Goal: Task Accomplishment & Management: Manage account settings

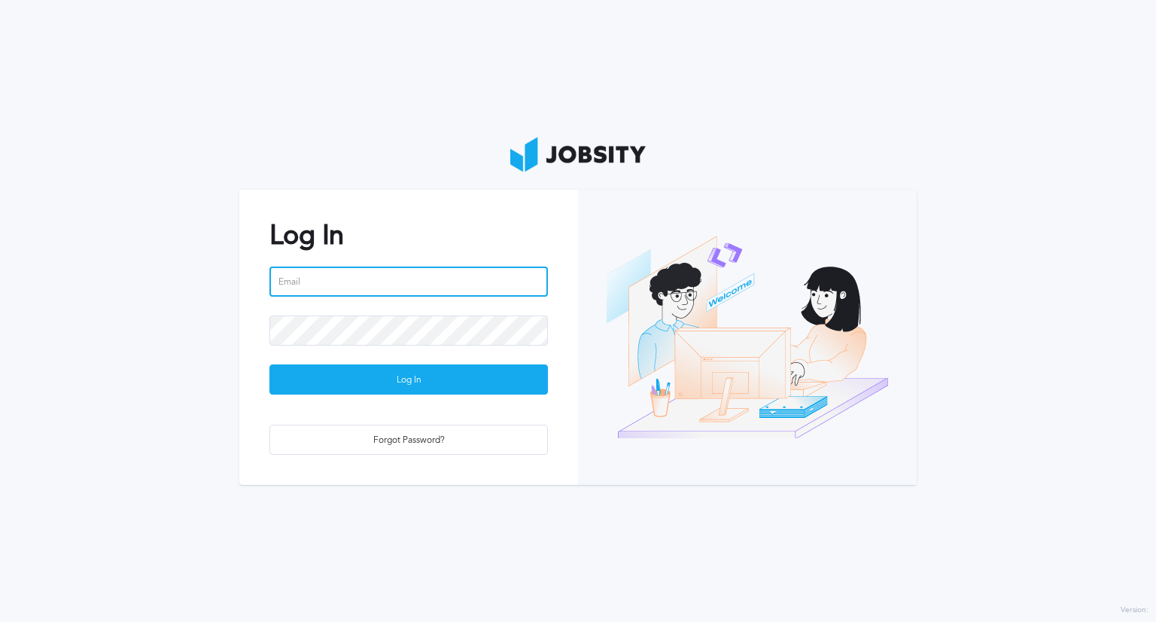
click at [429, 283] on input "email" at bounding box center [408, 281] width 279 height 30
type input "[PERSON_NAME][EMAIL_ADDRESS][PERSON_NAME][DOMAIN_NAME]"
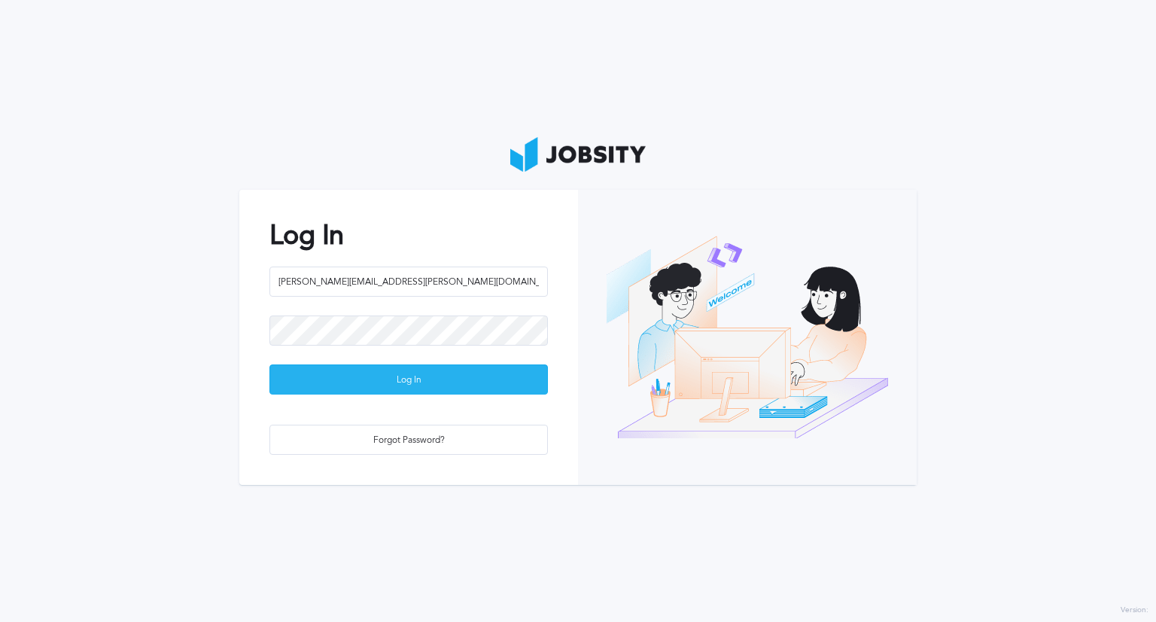
click at [464, 378] on div "Log In" at bounding box center [408, 380] width 277 height 30
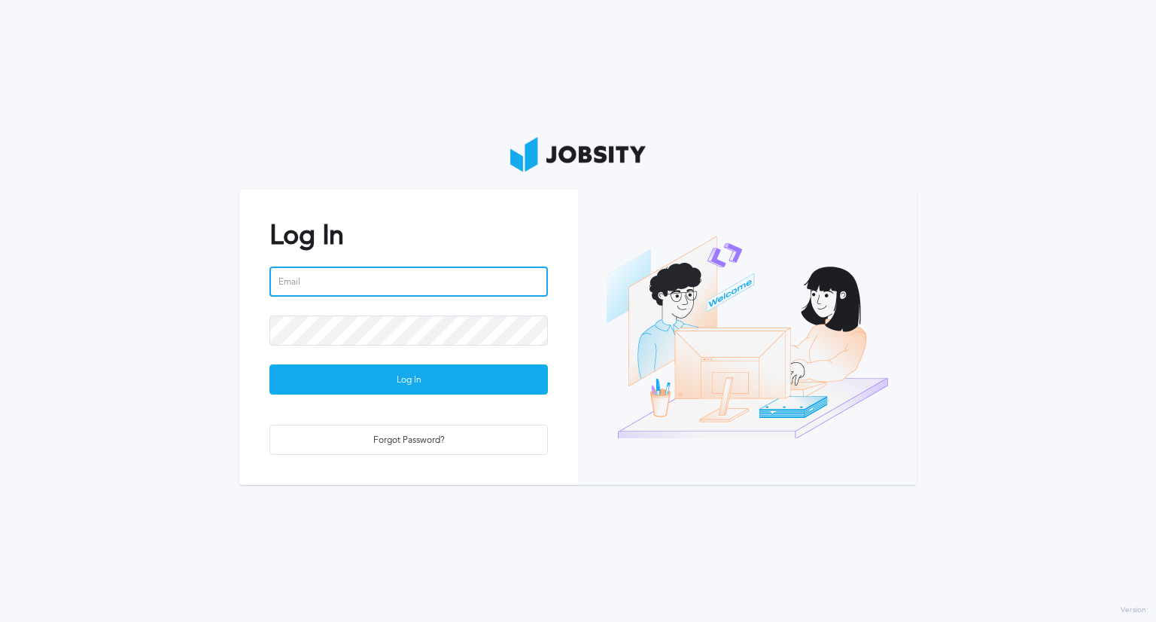
click at [365, 272] on input "email" at bounding box center [408, 281] width 279 height 30
type input "[PERSON_NAME][EMAIL_ADDRESS][PERSON_NAME][DOMAIN_NAME]"
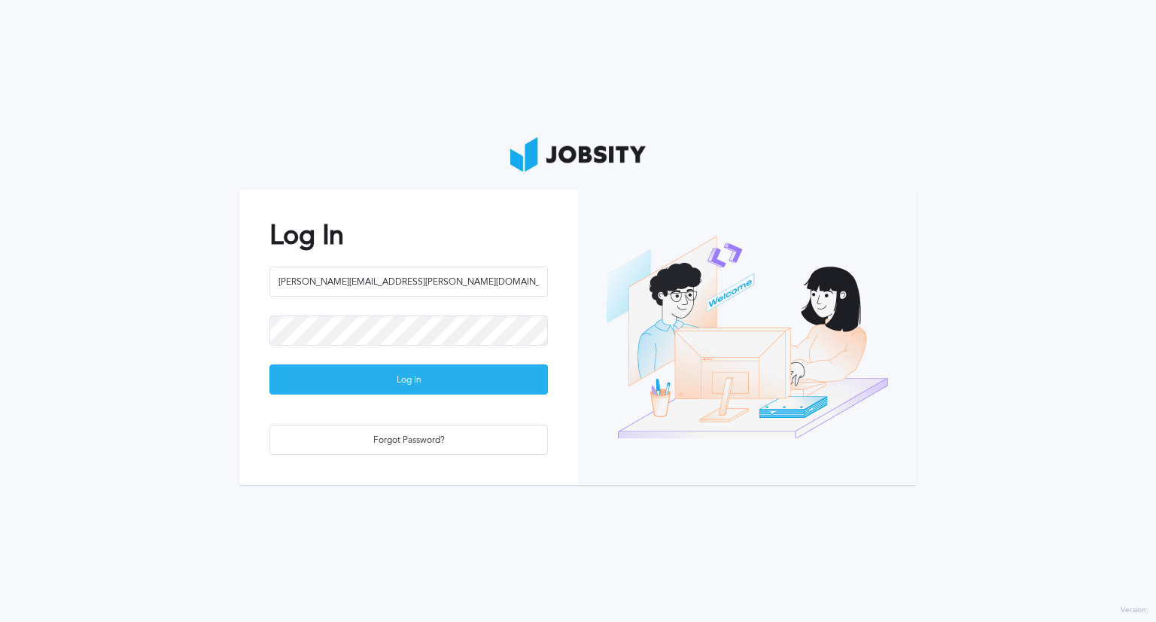
click at [451, 368] on div "Log In" at bounding box center [408, 380] width 277 height 30
